Goal: Task Accomplishment & Management: Complete application form

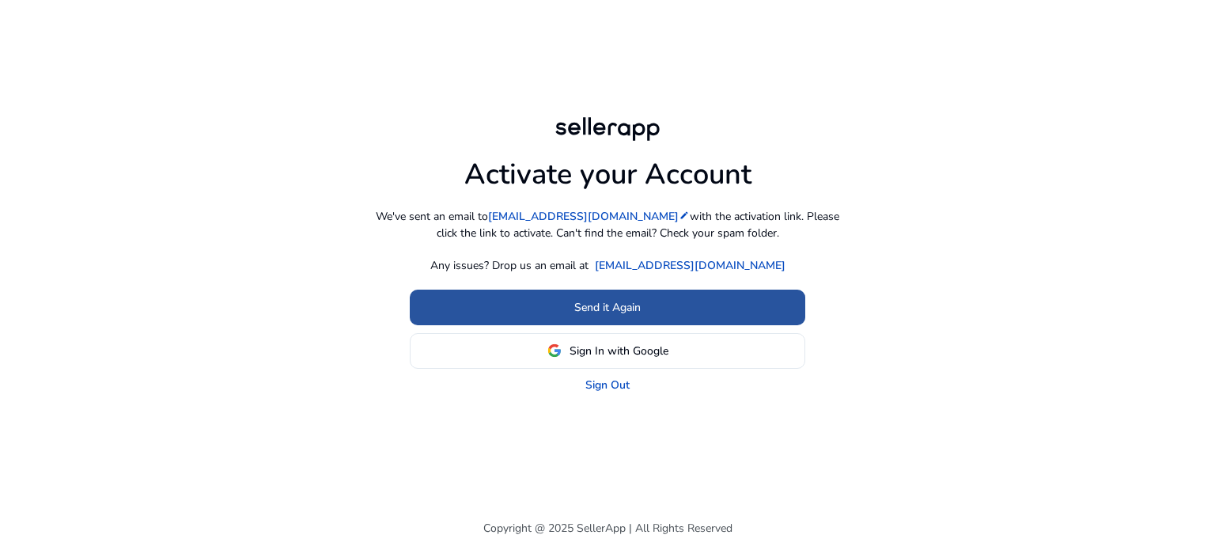
click at [642, 309] on span at bounding box center [608, 307] width 396 height 38
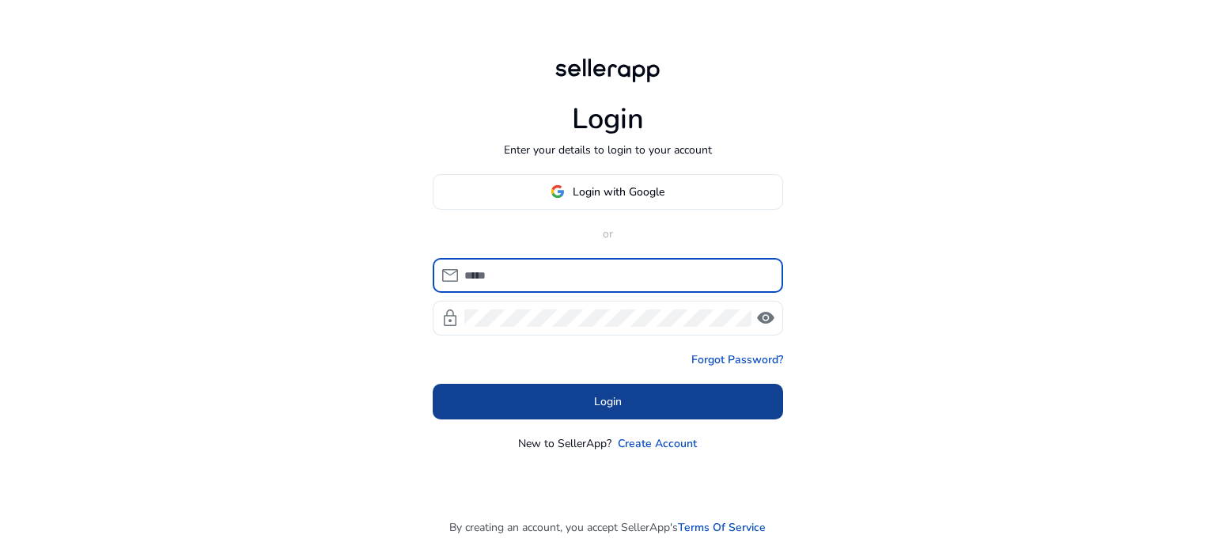
type input "**********"
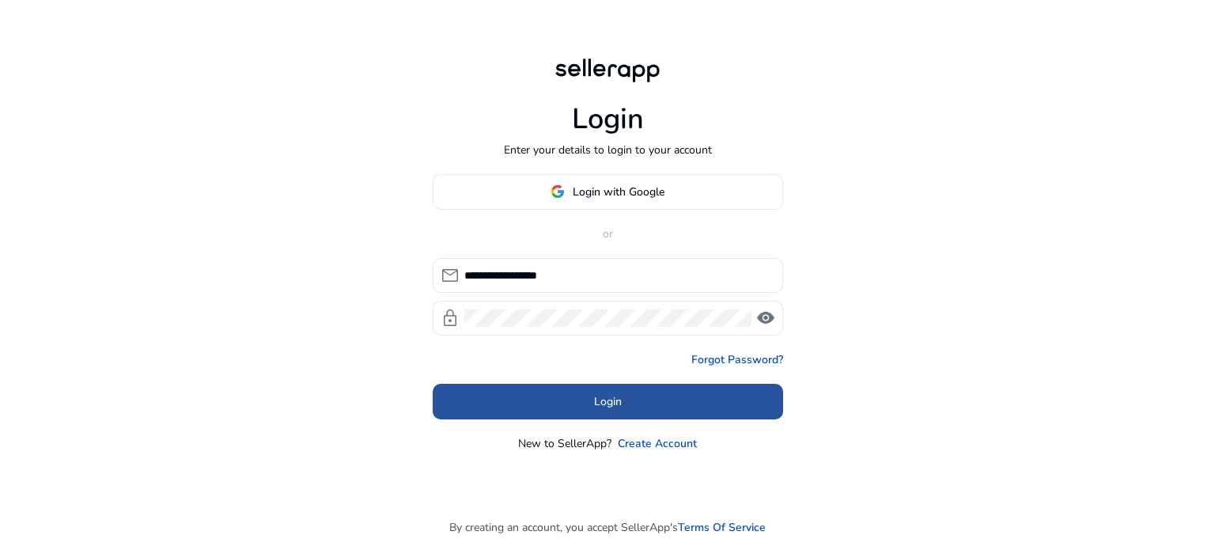
click at [611, 407] on span "Login" at bounding box center [608, 401] width 28 height 17
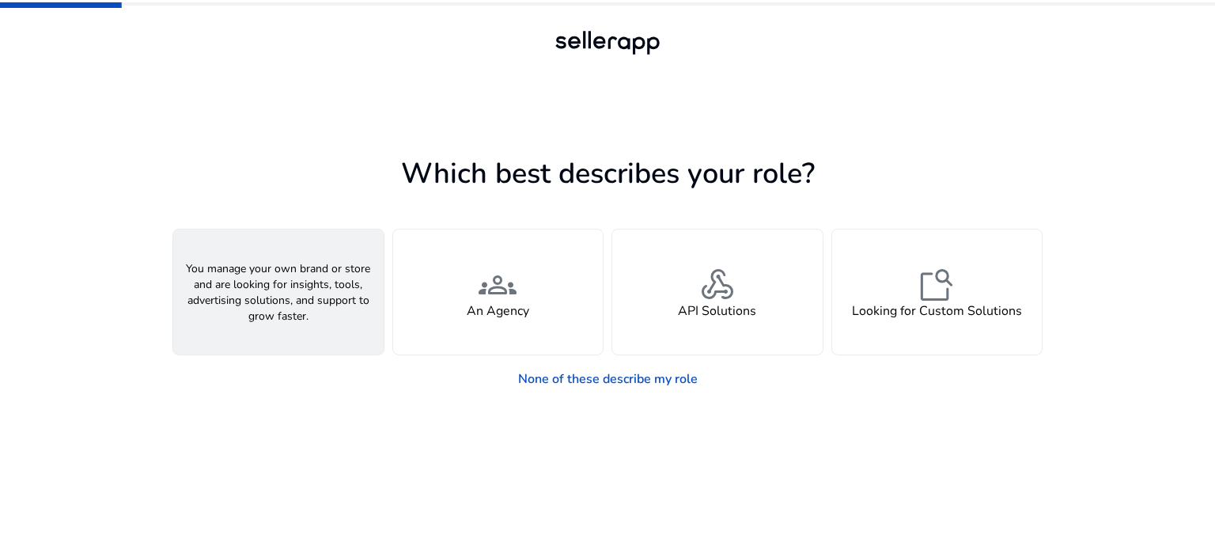
click at [307, 255] on div "person A Seller" at bounding box center [278, 291] width 210 height 125
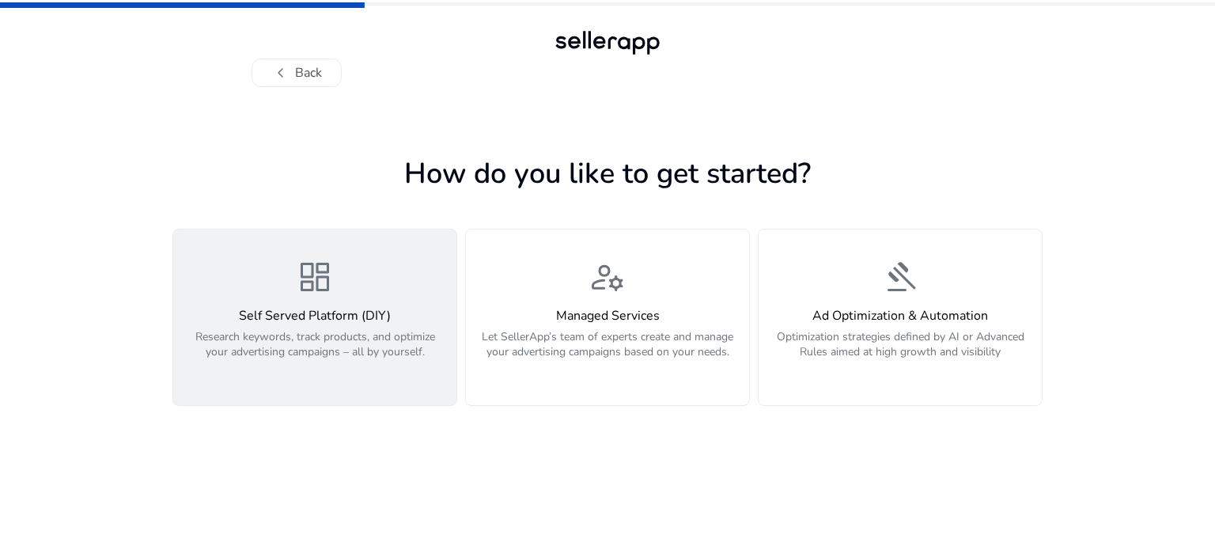
click at [389, 345] on p "Research keywords, track products, and optimize your advertising campaigns – al…" at bounding box center [315, 352] width 264 height 47
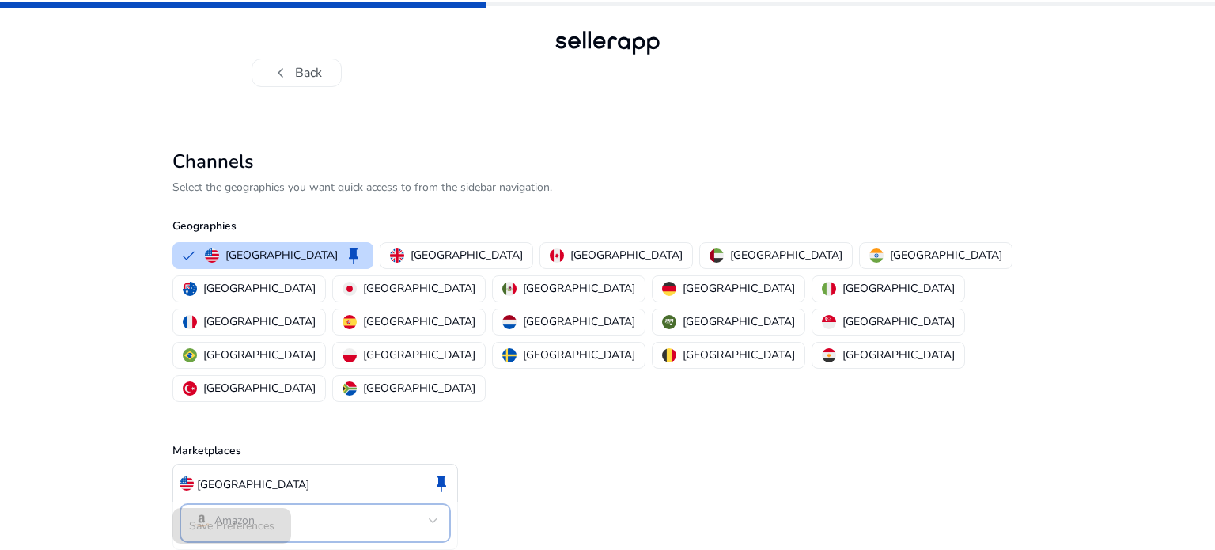
click at [297, 511] on mat-select-trigger "Amazon" at bounding box center [310, 520] width 237 height 19
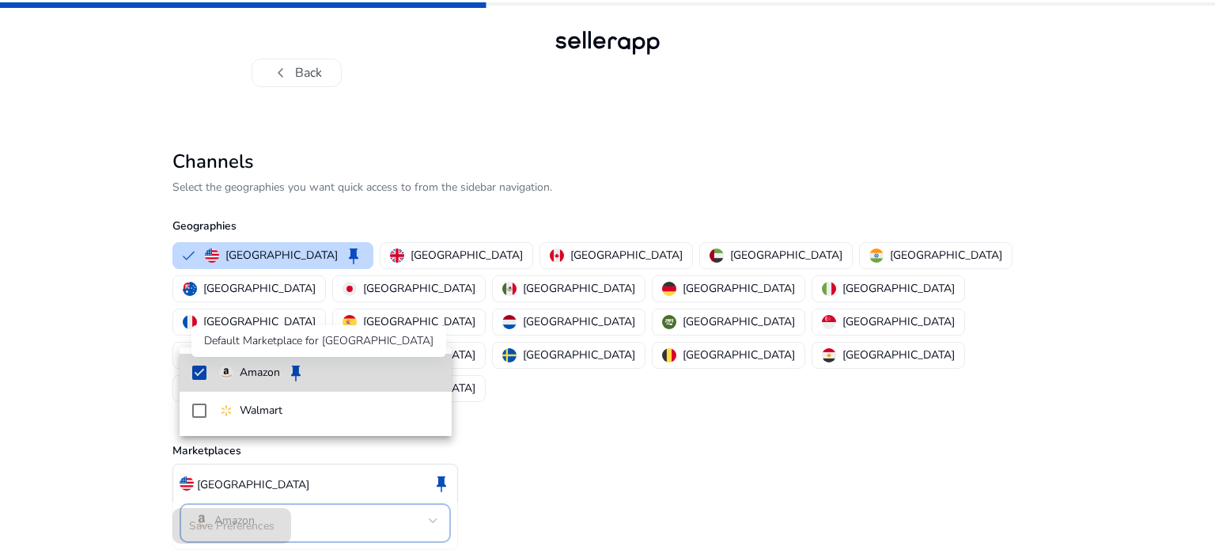
click at [293, 368] on span "keep" at bounding box center [295, 372] width 19 height 19
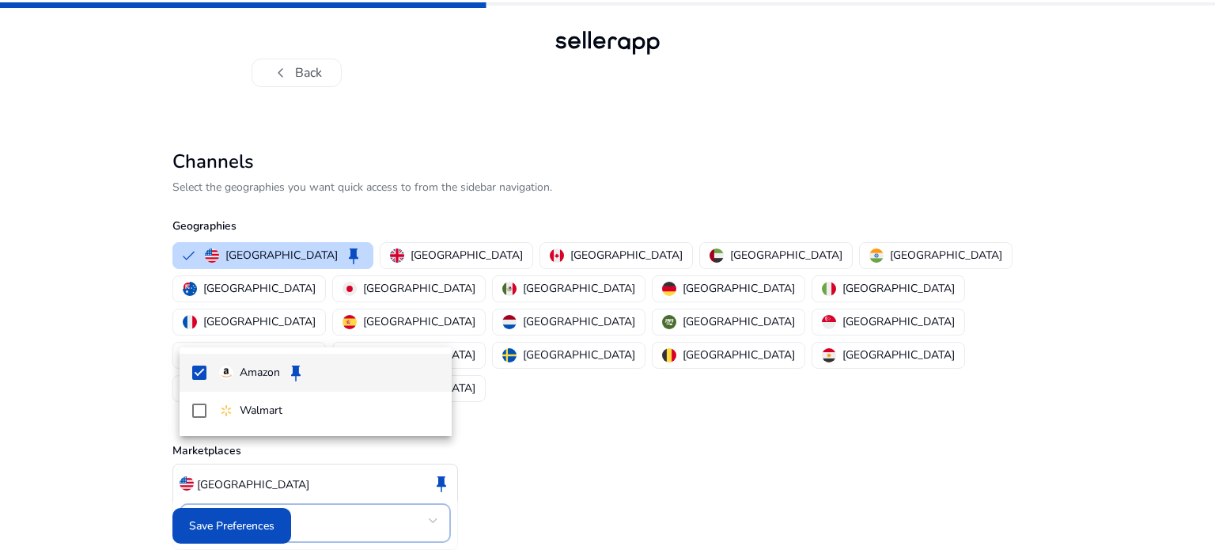
click at [239, 518] on div at bounding box center [607, 275] width 1215 height 550
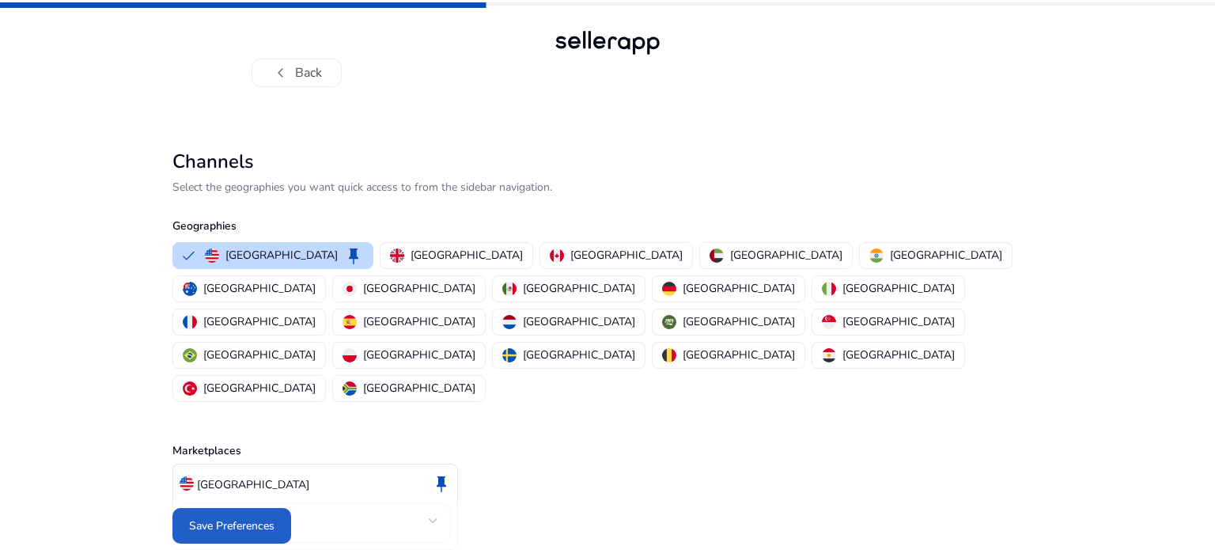
click at [239, 518] on span "Save Preferences" at bounding box center [231, 525] width 85 height 17
